Goal: Transaction & Acquisition: Purchase product/service

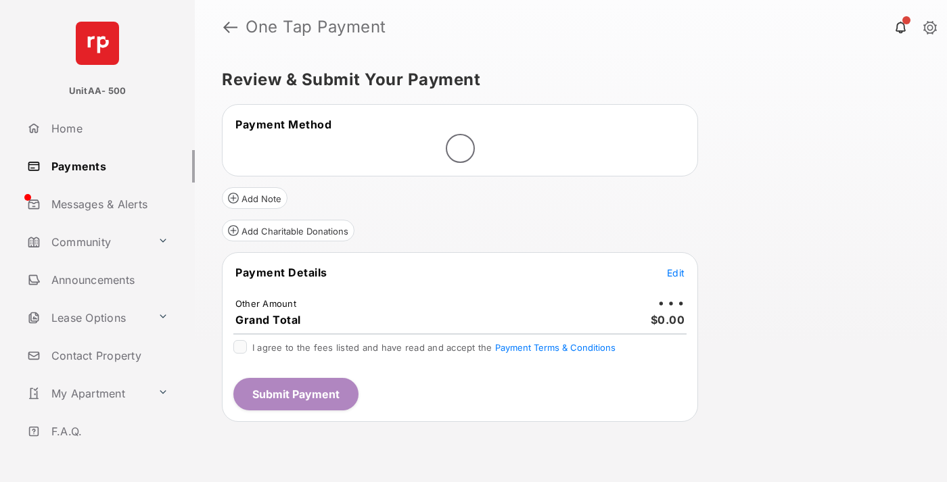
click at [676, 273] on span "Edit" at bounding box center [676, 273] width 18 height 12
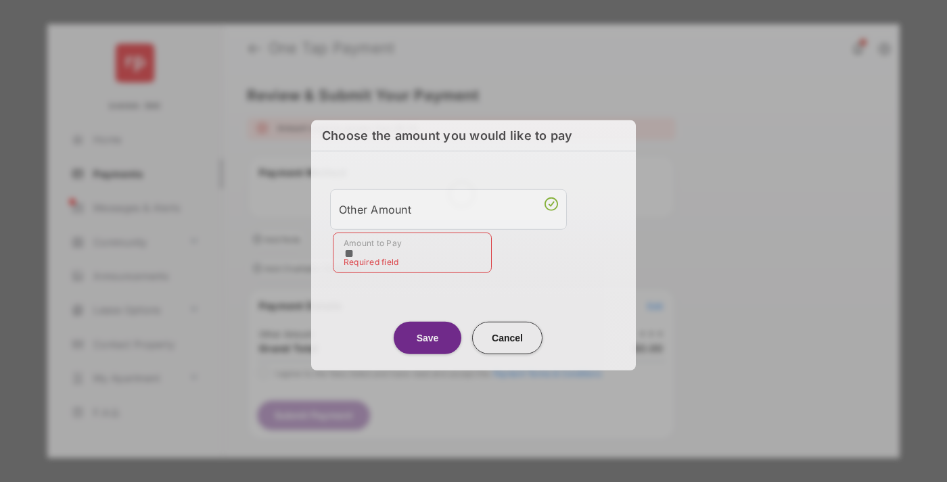
type input "**"
click at [428, 334] on button "Save" at bounding box center [428, 337] width 68 height 32
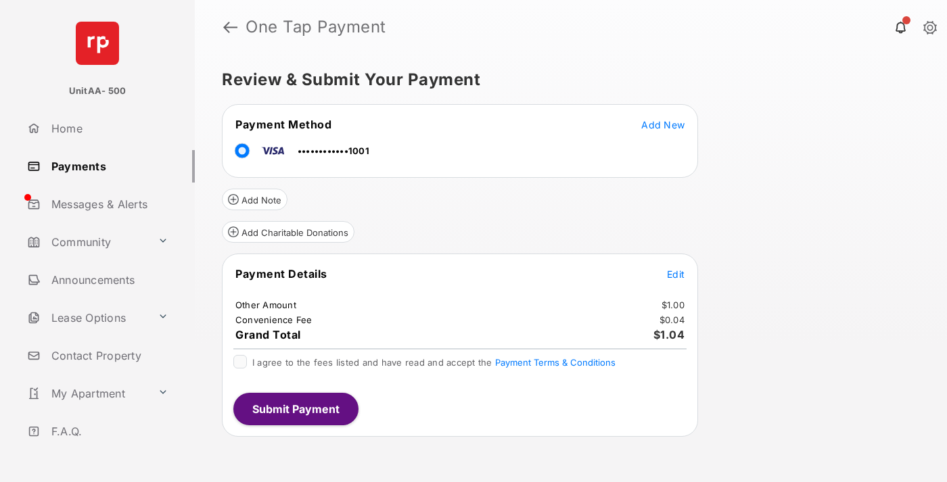
click at [676, 274] on span "Edit" at bounding box center [676, 275] width 18 height 12
click at [295, 409] on button "Submit Payment" at bounding box center [295, 409] width 125 height 32
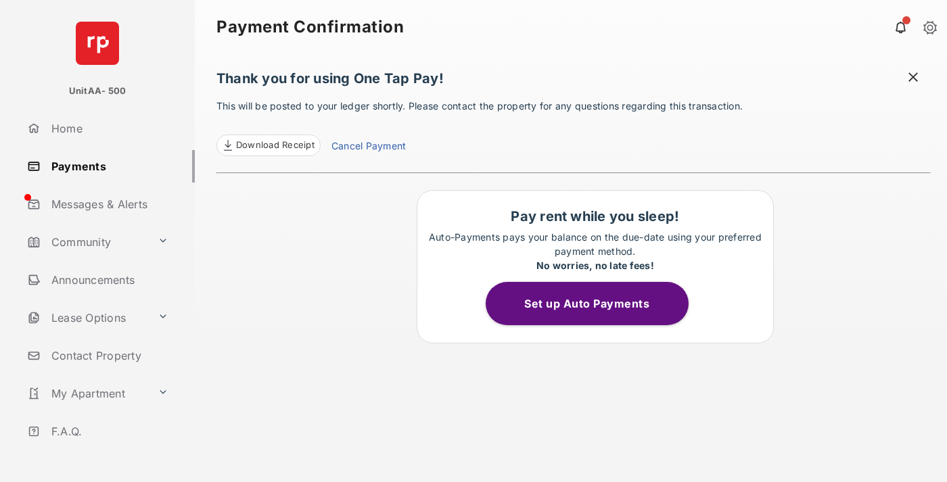
click at [106, 166] on link "Payments" at bounding box center [108, 166] width 173 height 32
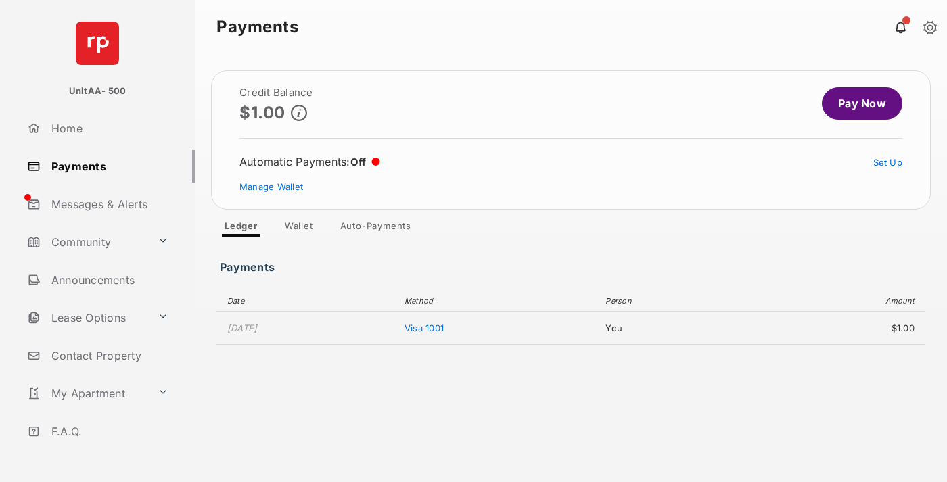
click at [857, 104] on link "Pay Now" at bounding box center [862, 103] width 81 height 32
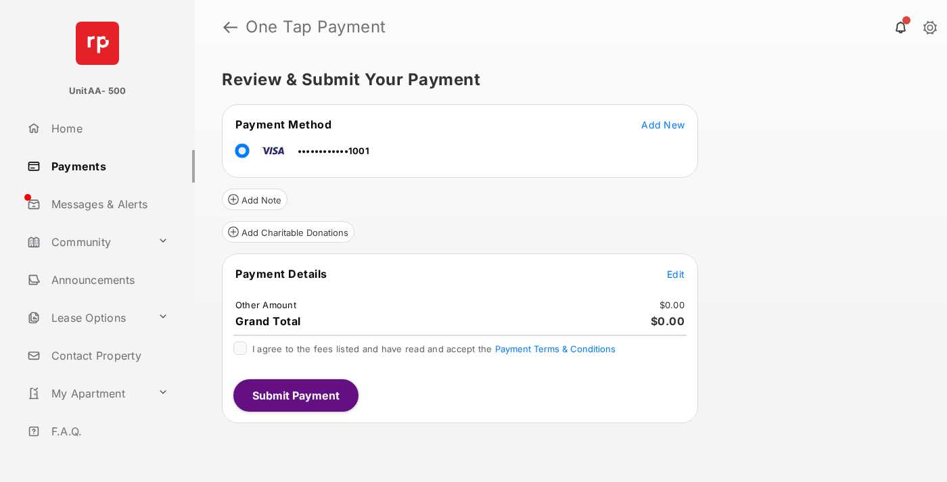
click at [676, 274] on span "Edit" at bounding box center [676, 275] width 18 height 12
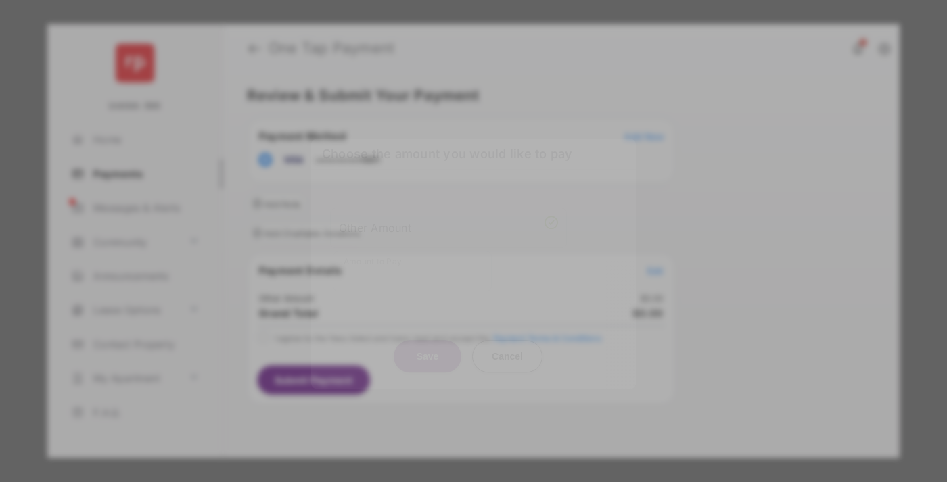
click at [449, 227] on div "Other Amount" at bounding box center [448, 228] width 219 height 23
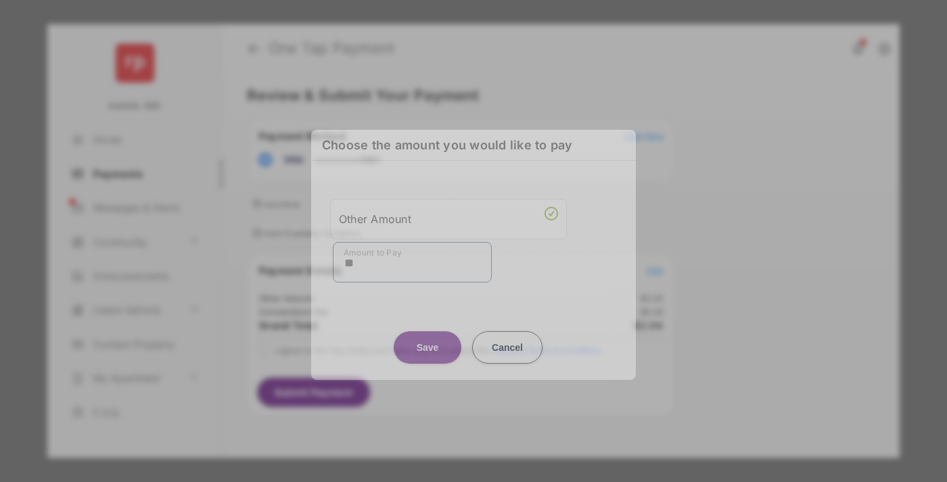
type input "**"
click at [428, 344] on button "Save" at bounding box center [428, 347] width 68 height 32
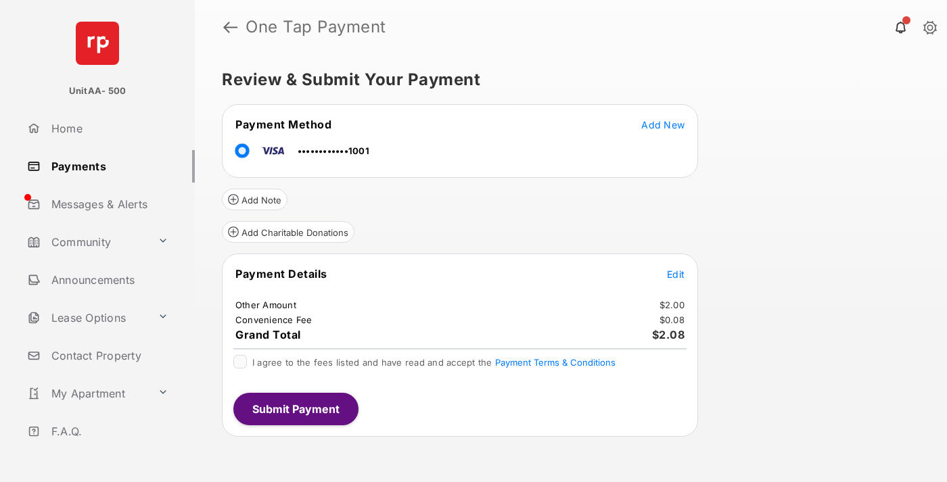
click at [295, 409] on button "Submit Payment" at bounding box center [295, 409] width 125 height 32
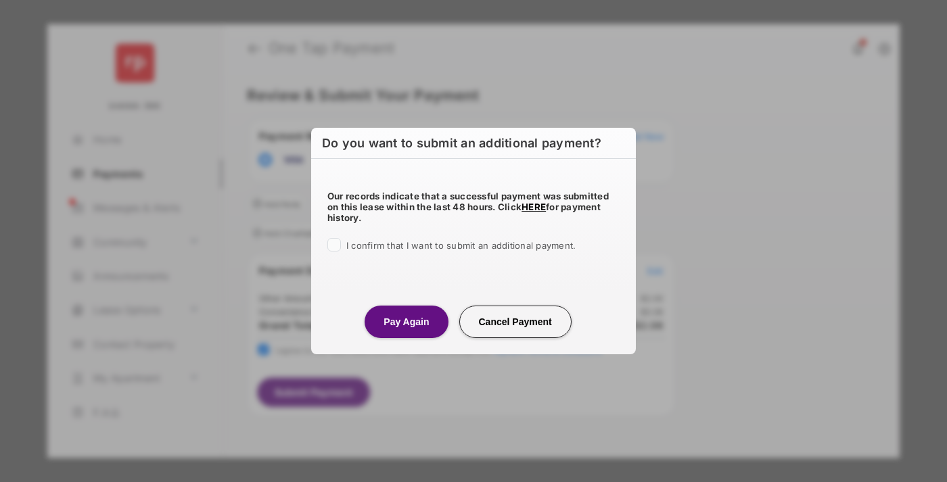
click at [406, 321] on button "Pay Again" at bounding box center [406, 322] width 83 height 32
